Goal: Information Seeking & Learning: Learn about a topic

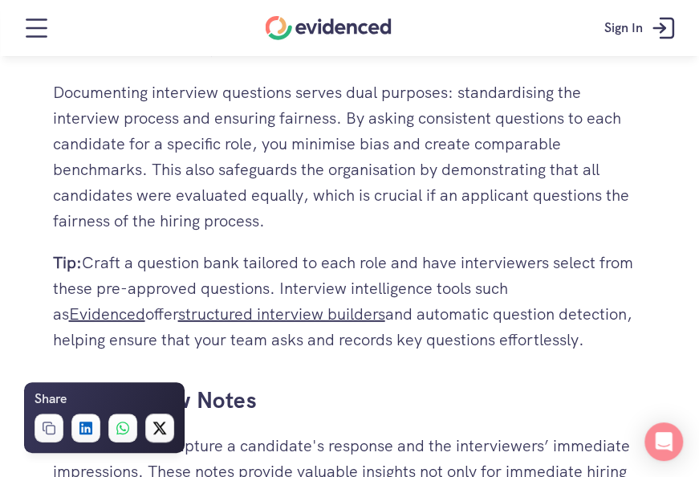
scroll to position [1390, 0]
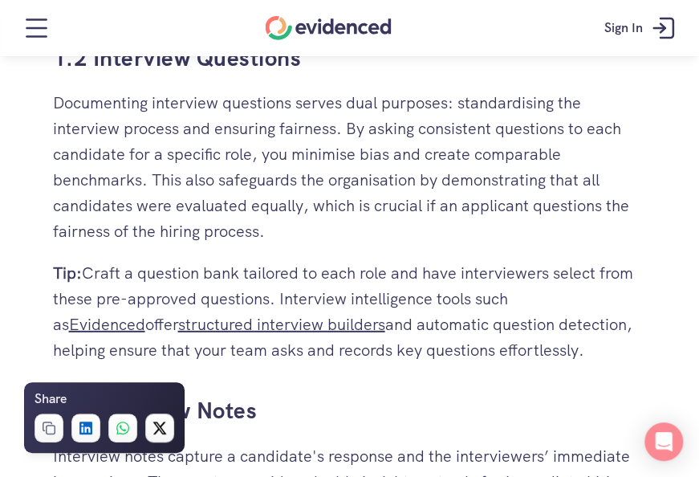
click at [437, 116] on div "Find out how mature your hiring process is Take the quiz" at bounding box center [349, 86] width 699 height 61
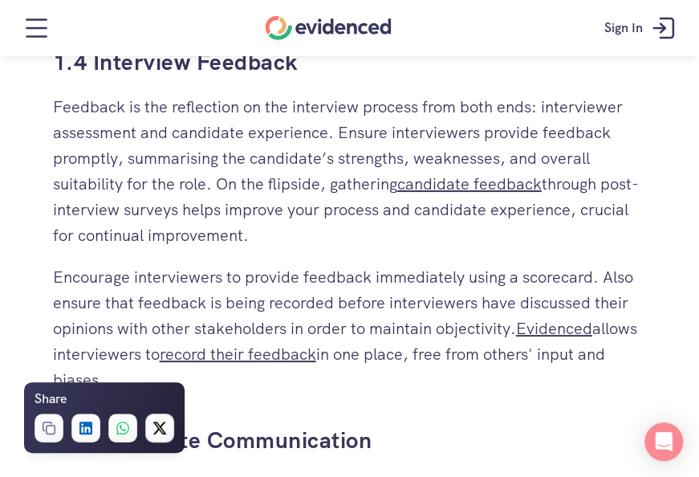
scroll to position [2065, 0]
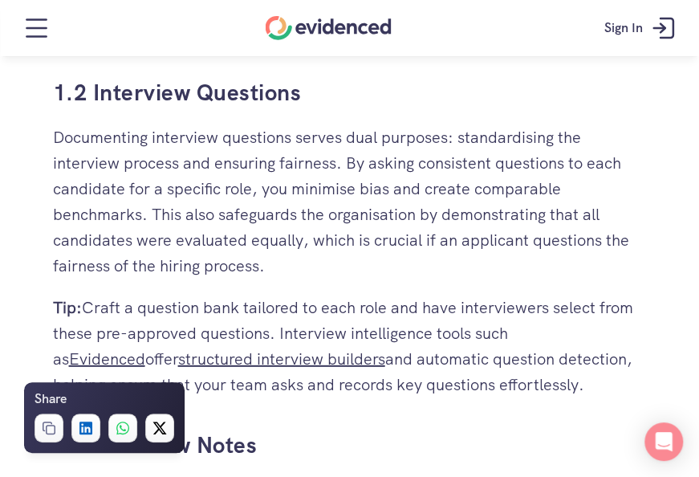
scroll to position [1361, 0]
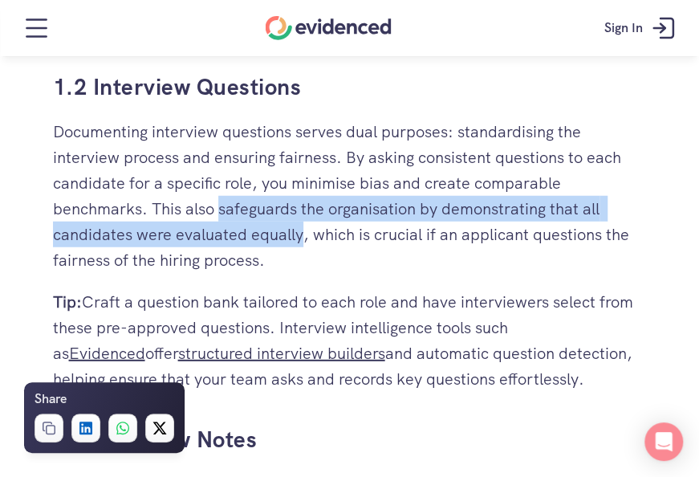
drag, startPoint x: 222, startPoint y: 210, endPoint x: 301, endPoint y: 239, distance: 84.6
click at [301, 239] on p "Documenting interview questions serves dual purposes: standardising the intervi…" at bounding box center [350, 196] width 594 height 154
copy p "safeguards the organisation by demonstrating that all candidates were evaluated…"
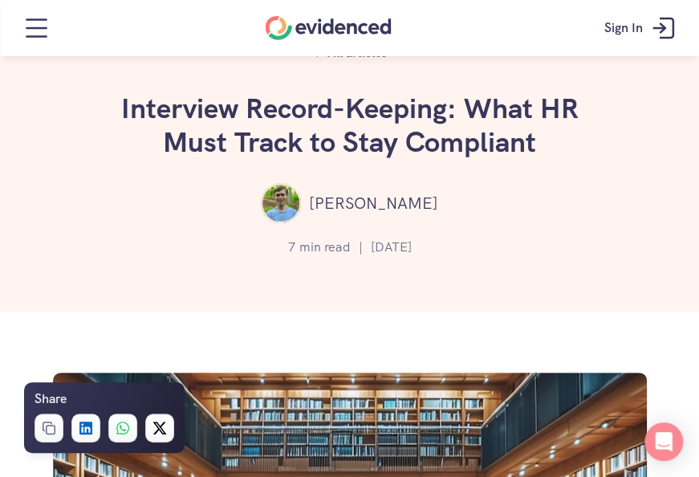
scroll to position [13, 0]
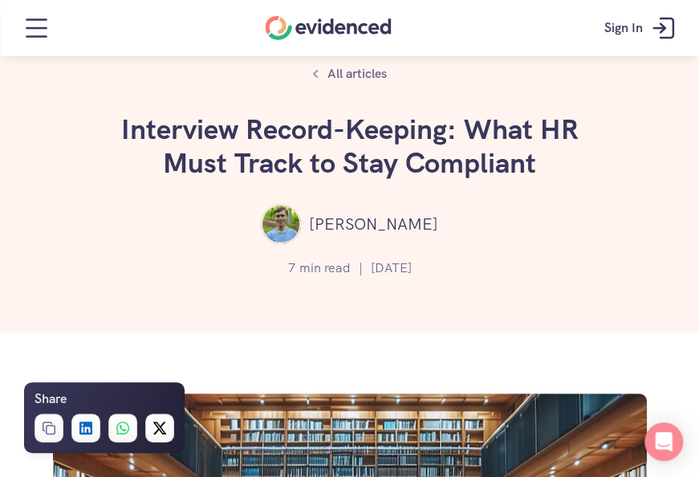
click at [385, 220] on p "[PERSON_NAME]" at bounding box center [373, 224] width 129 height 26
copy p "Clarke"
